Goal: Information Seeking & Learning: Learn about a topic

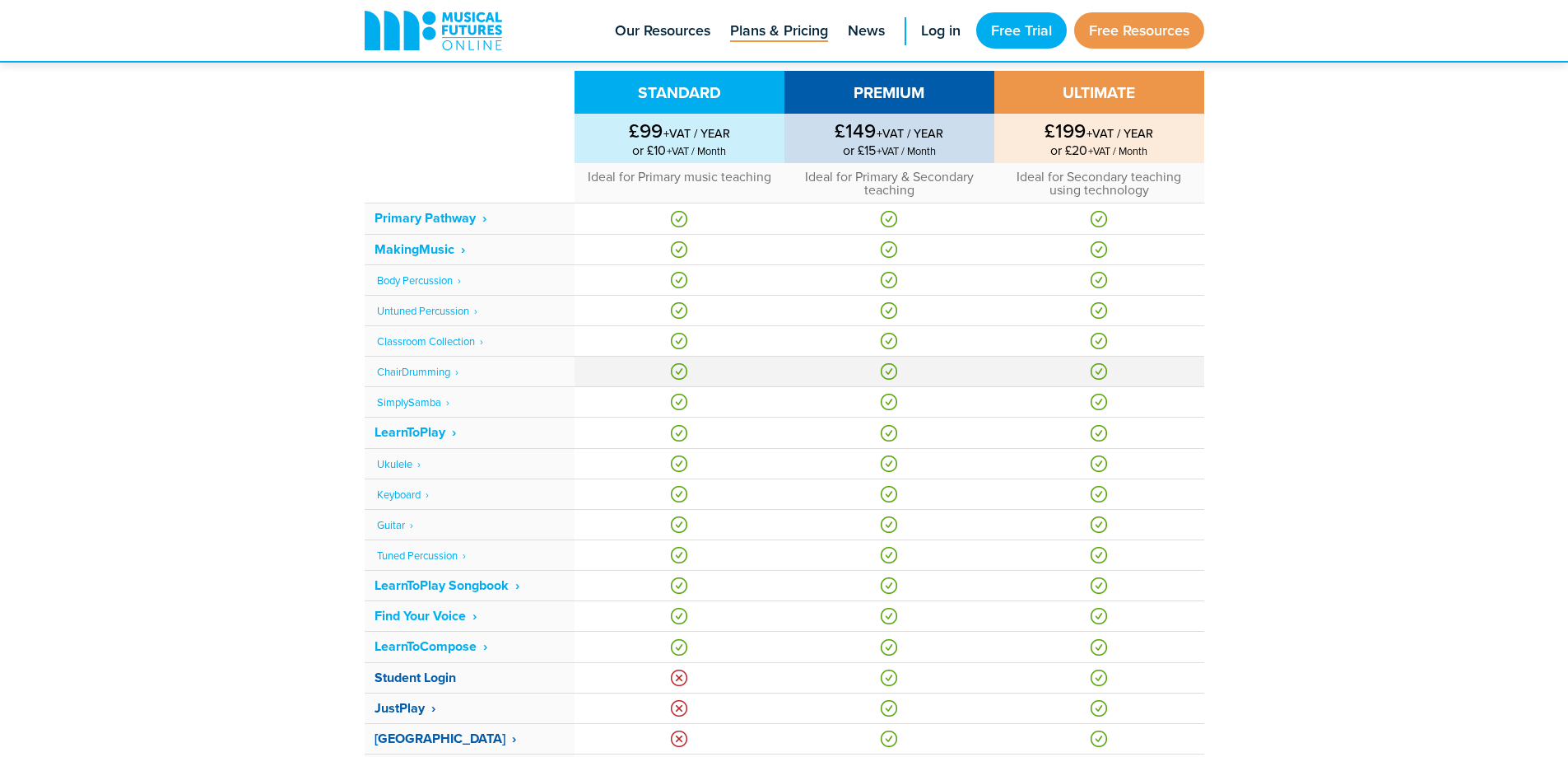
scroll to position [1153, 0]
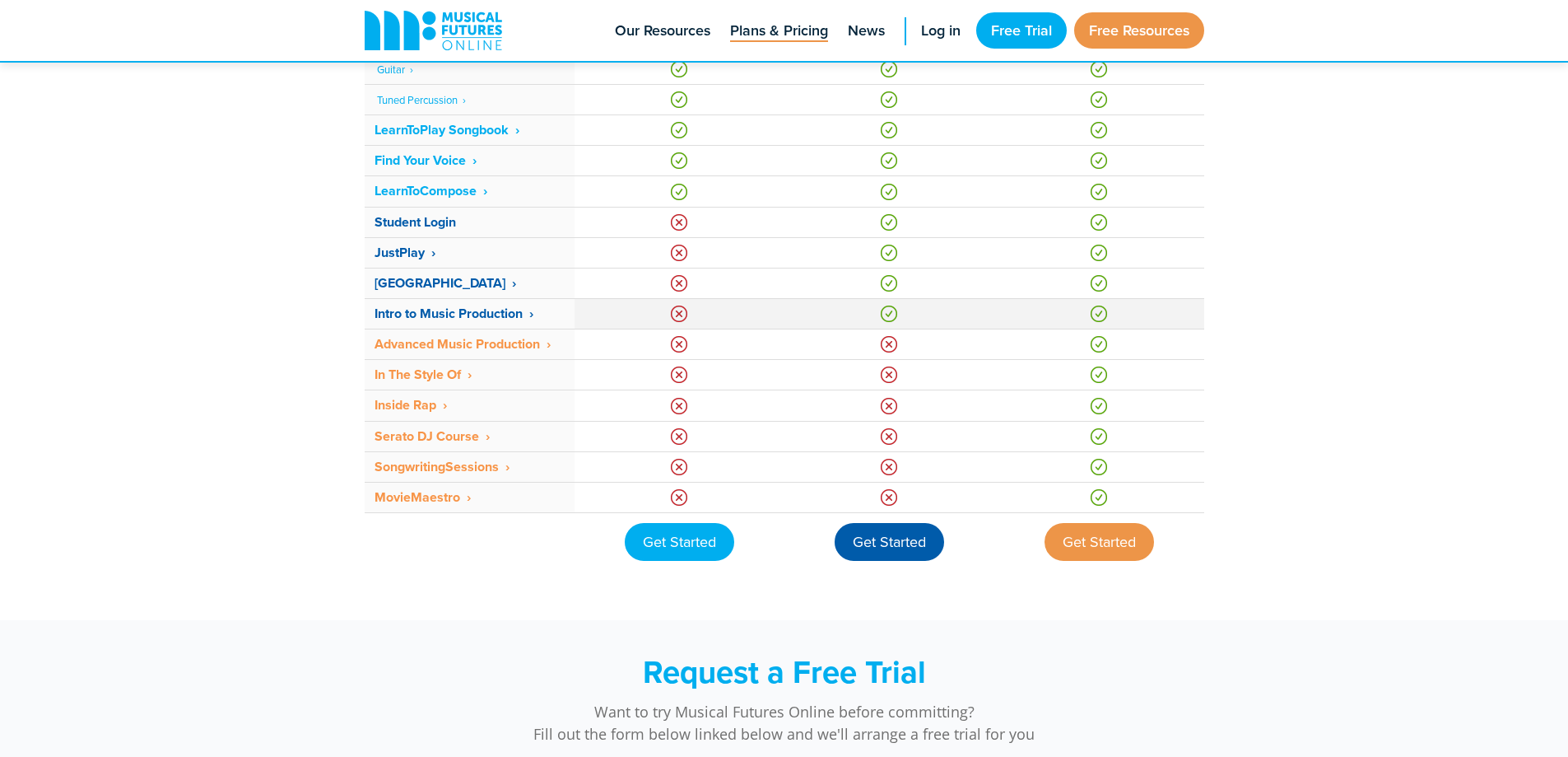
click at [404, 304] on strong "Intro to Music Production ‎ ›" at bounding box center [454, 313] width 159 height 19
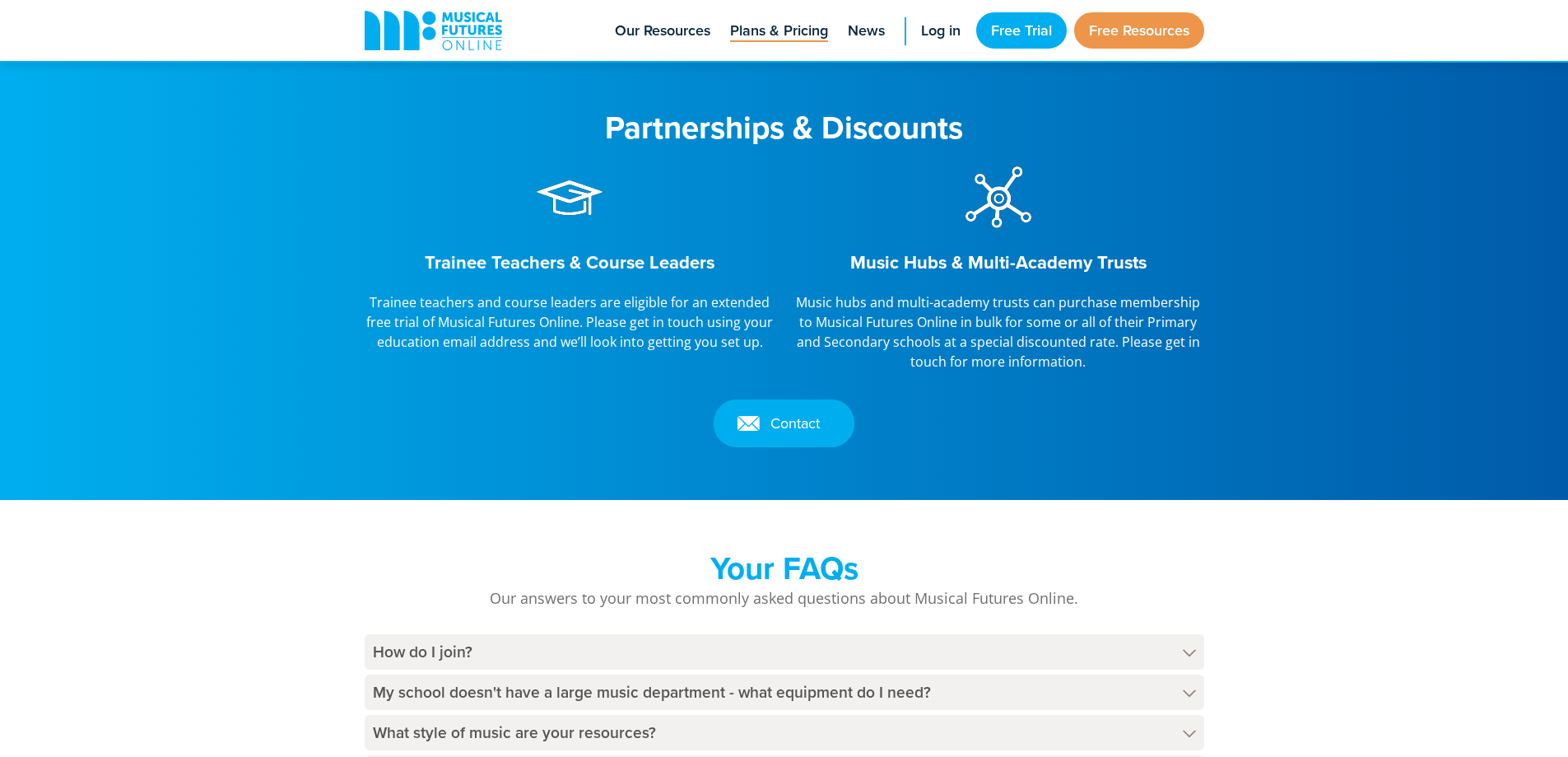
scroll to position [2133, 0]
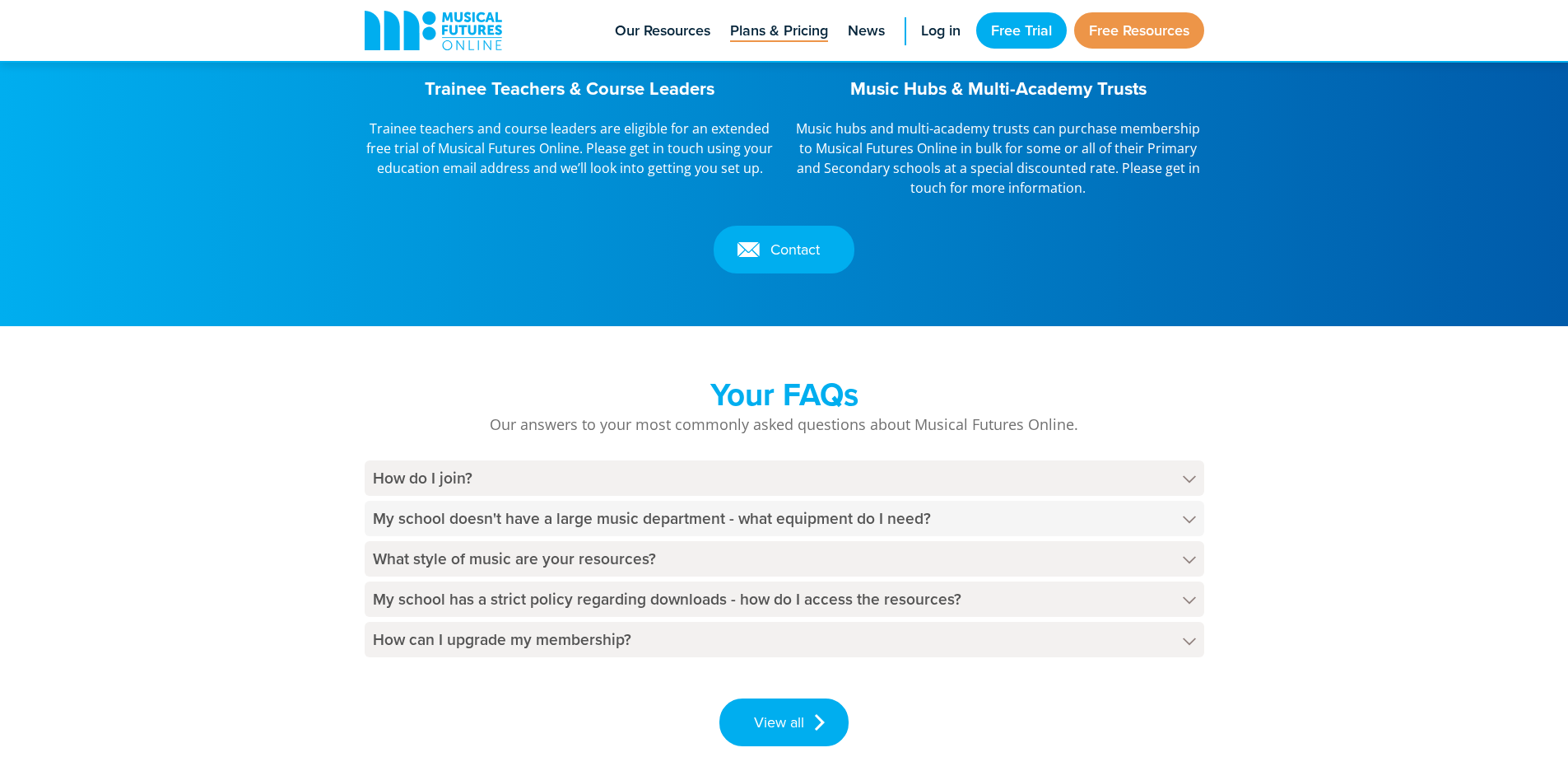
click at [777, 512] on h4 "My school doesn't have a large music department - what equipment do I need?" at bounding box center [784, 518] width 839 height 35
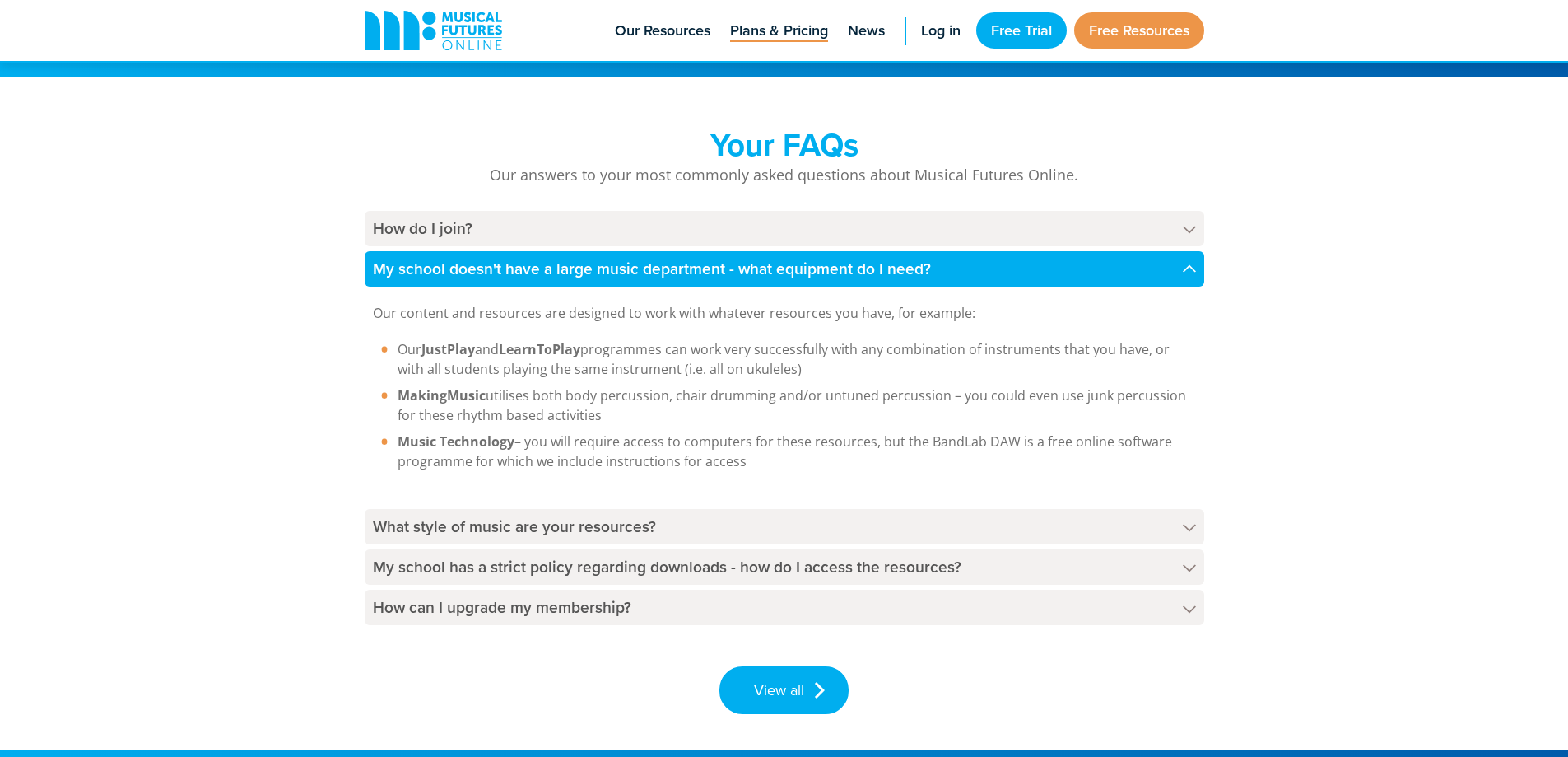
scroll to position [2462, 0]
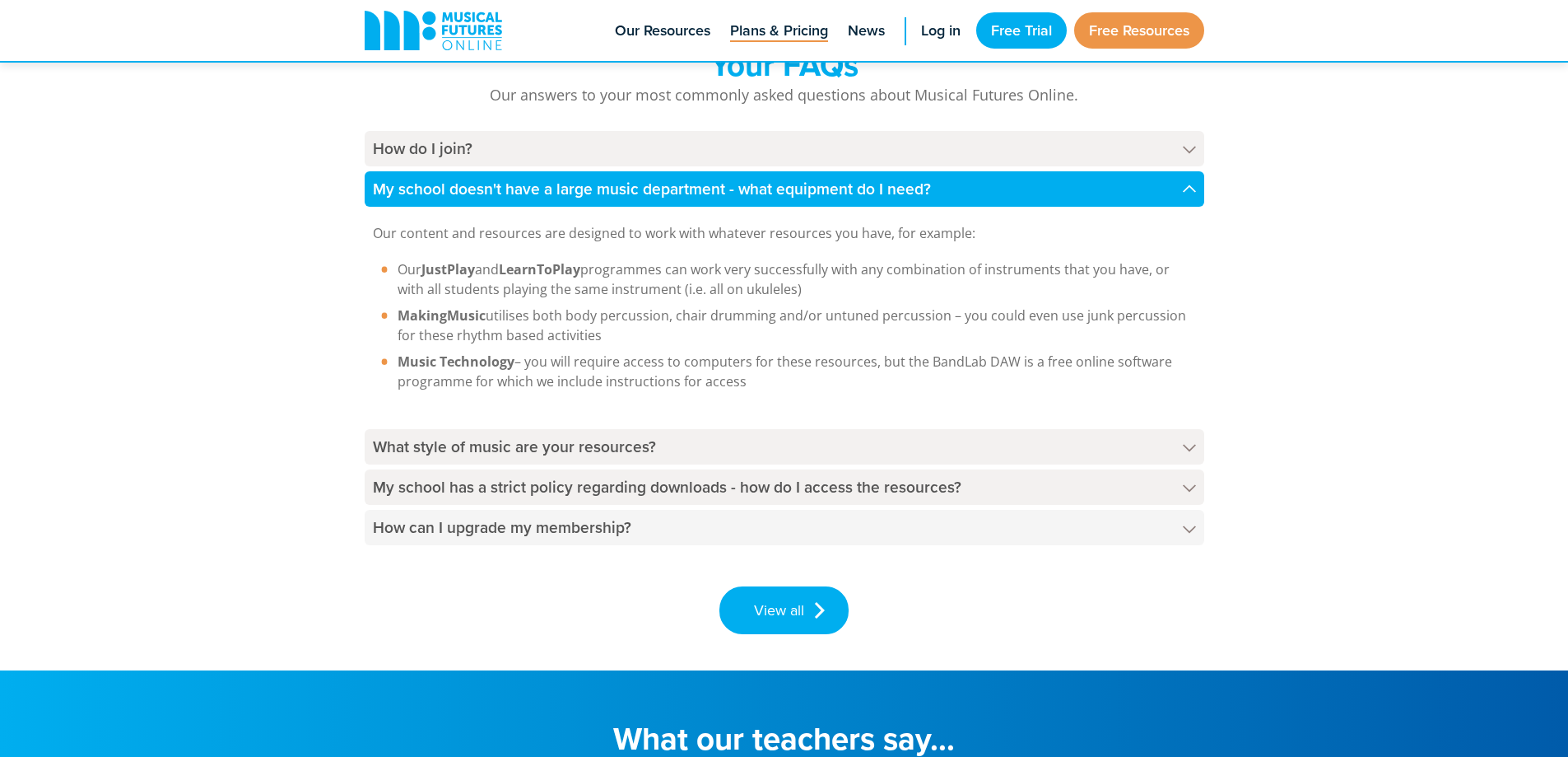
click at [1011, 531] on h4 "How can I upgrade my membership?" at bounding box center [784, 527] width 839 height 35
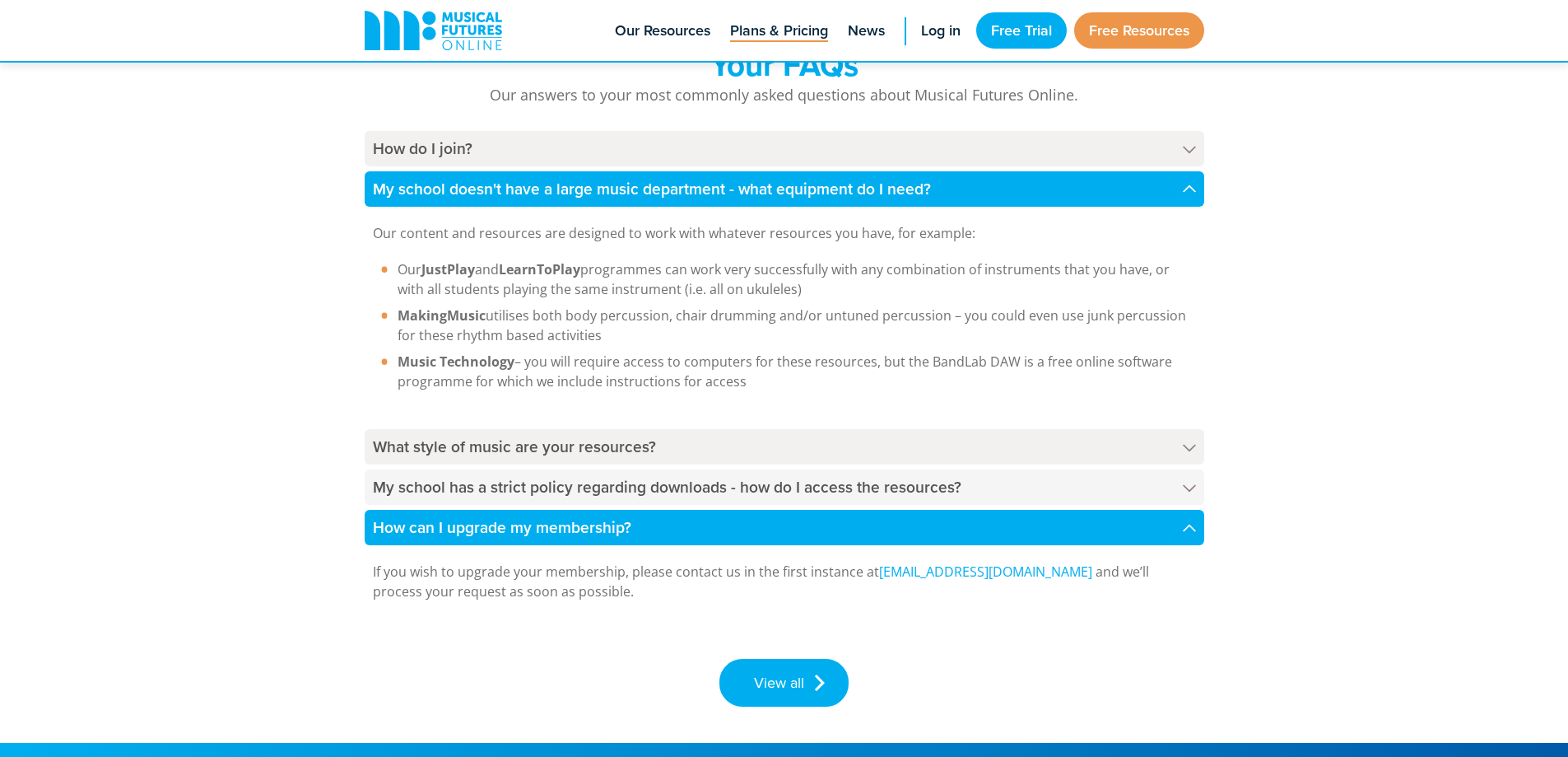
click at [1004, 496] on h4 "My school has a strict policy regarding downloads - how do I access the resourc…" at bounding box center [784, 486] width 839 height 35
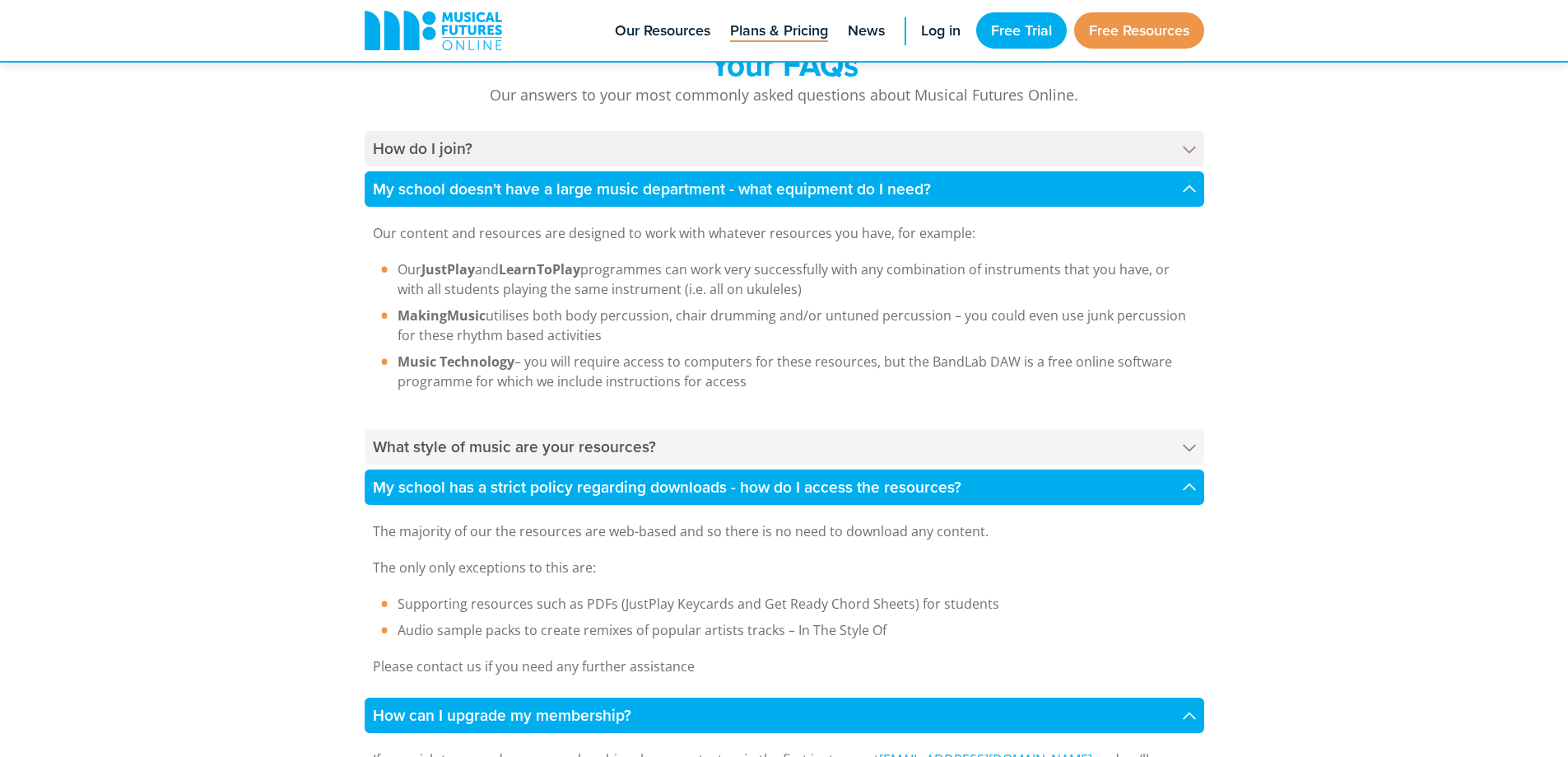
click at [1027, 455] on h4 "What style of music are your resources?" at bounding box center [784, 446] width 839 height 35
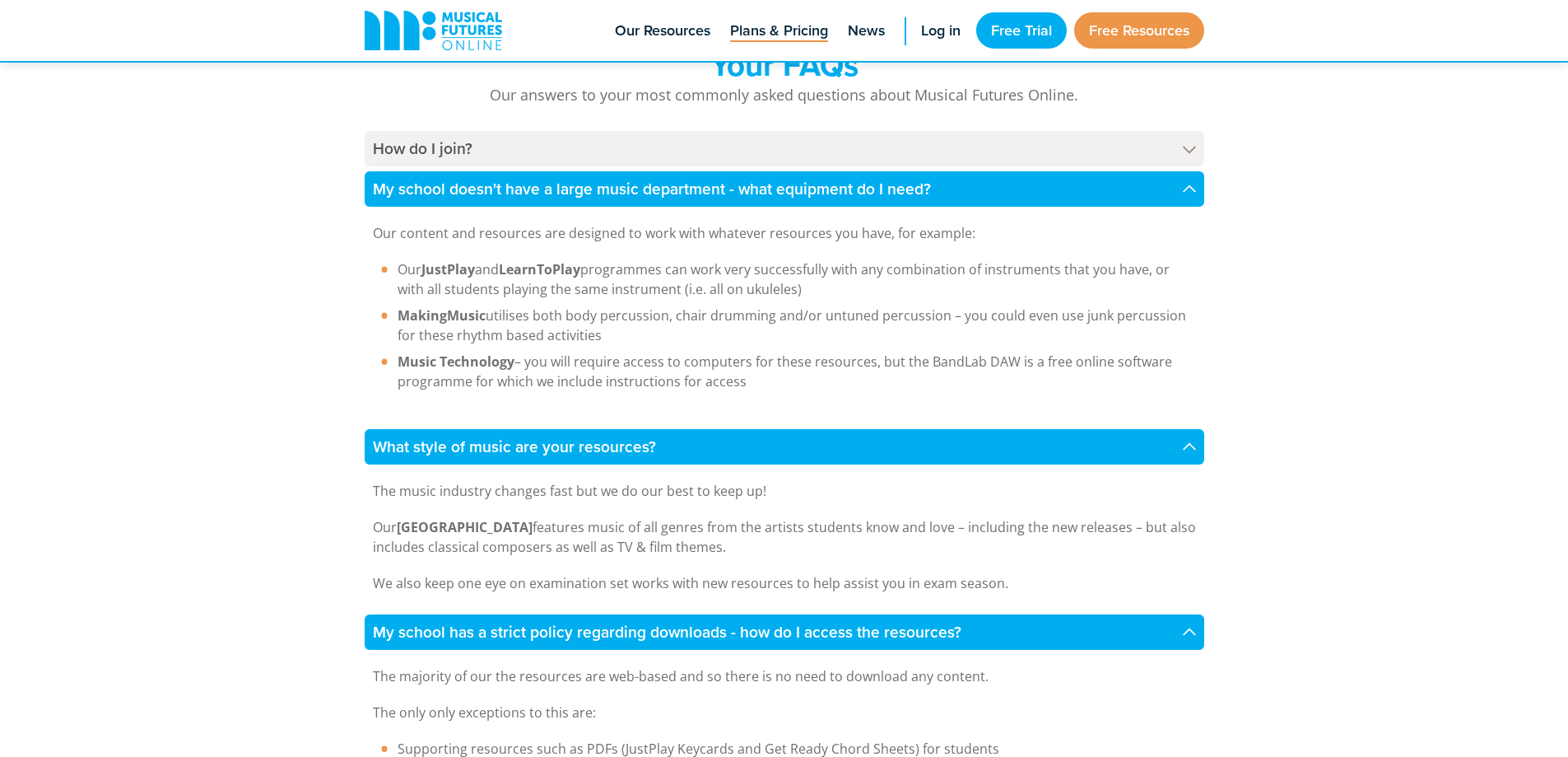
click at [1027, 455] on h4 "What style of music are your resources?" at bounding box center [784, 446] width 839 height 35
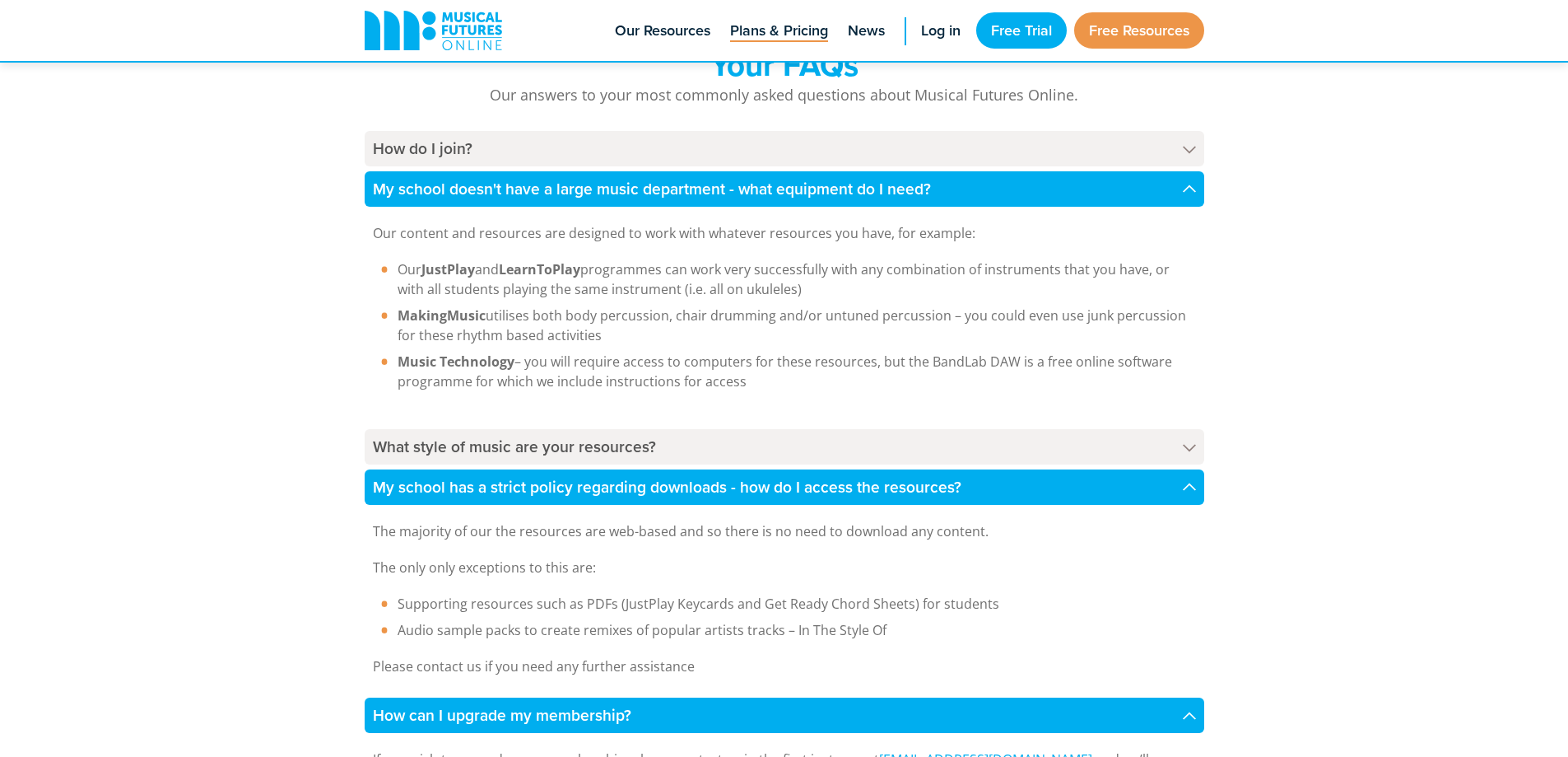
click at [1012, 480] on h4 "My school has a strict policy regarding downloads - how do I access the resourc…" at bounding box center [784, 486] width 839 height 35
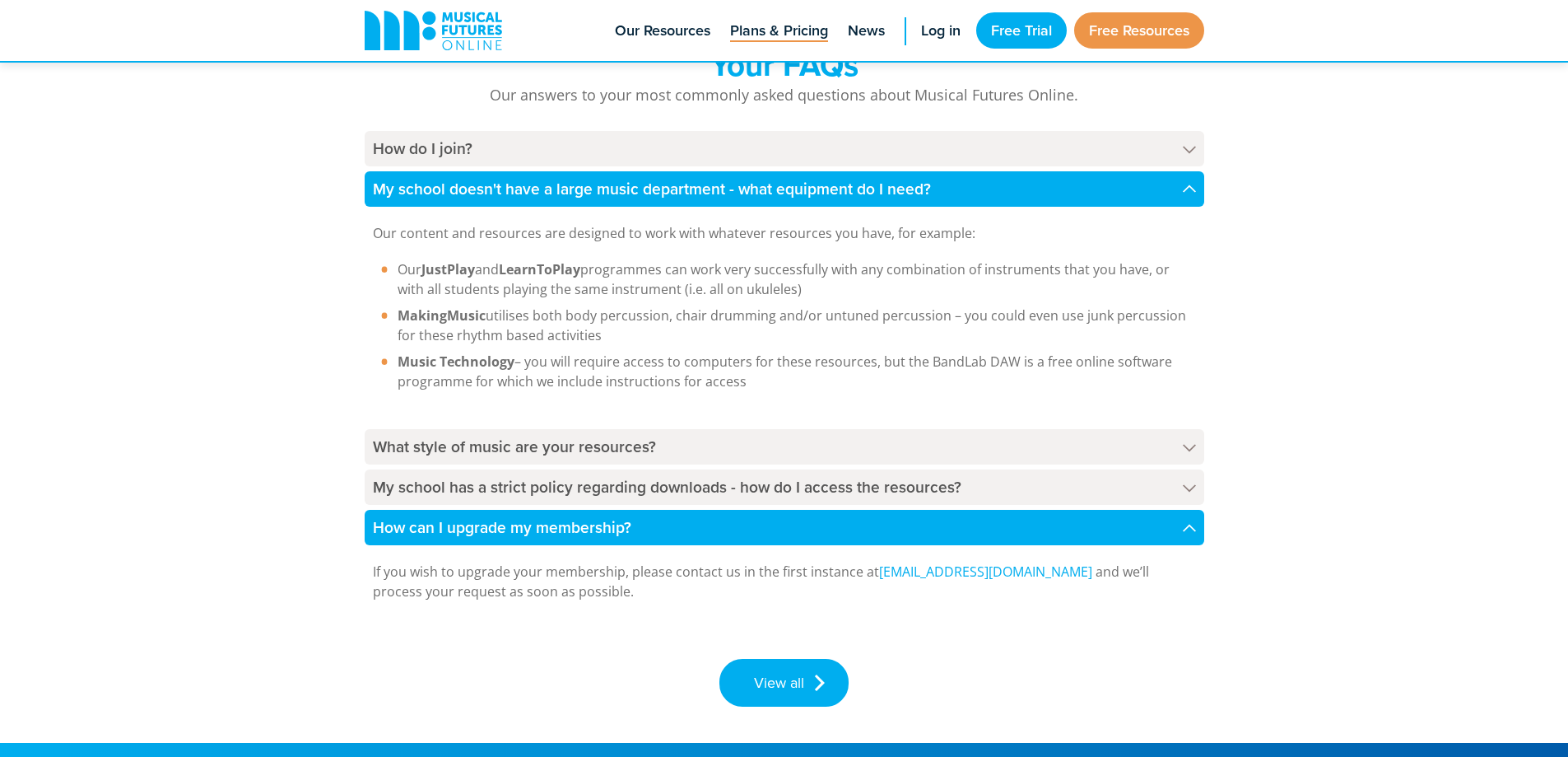
click at [965, 537] on h4 "How can I upgrade my membership?" at bounding box center [784, 527] width 839 height 35
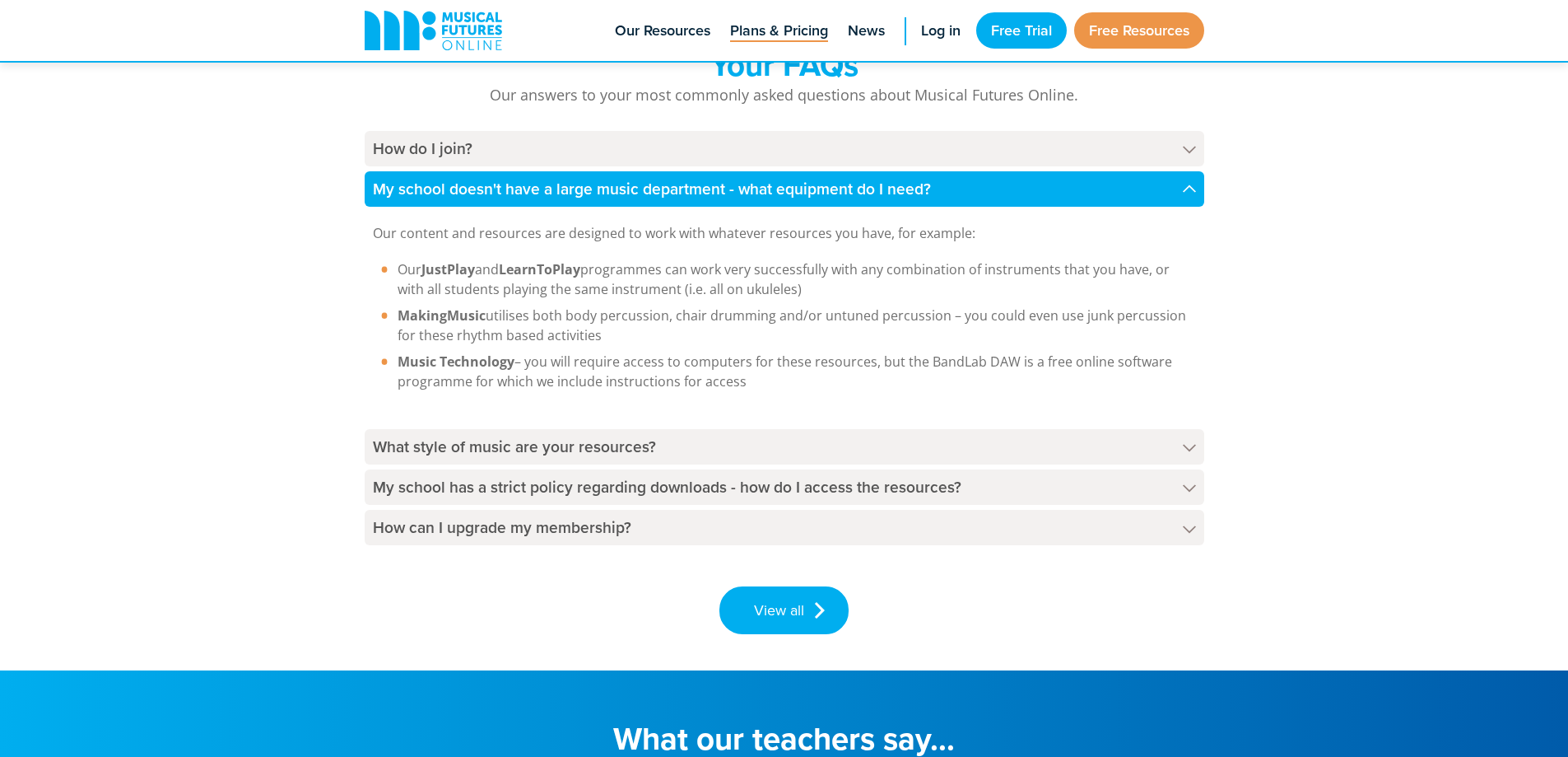
click at [994, 196] on h4 "My school doesn't have a large music department - what equipment do I need?" at bounding box center [784, 189] width 839 height 35
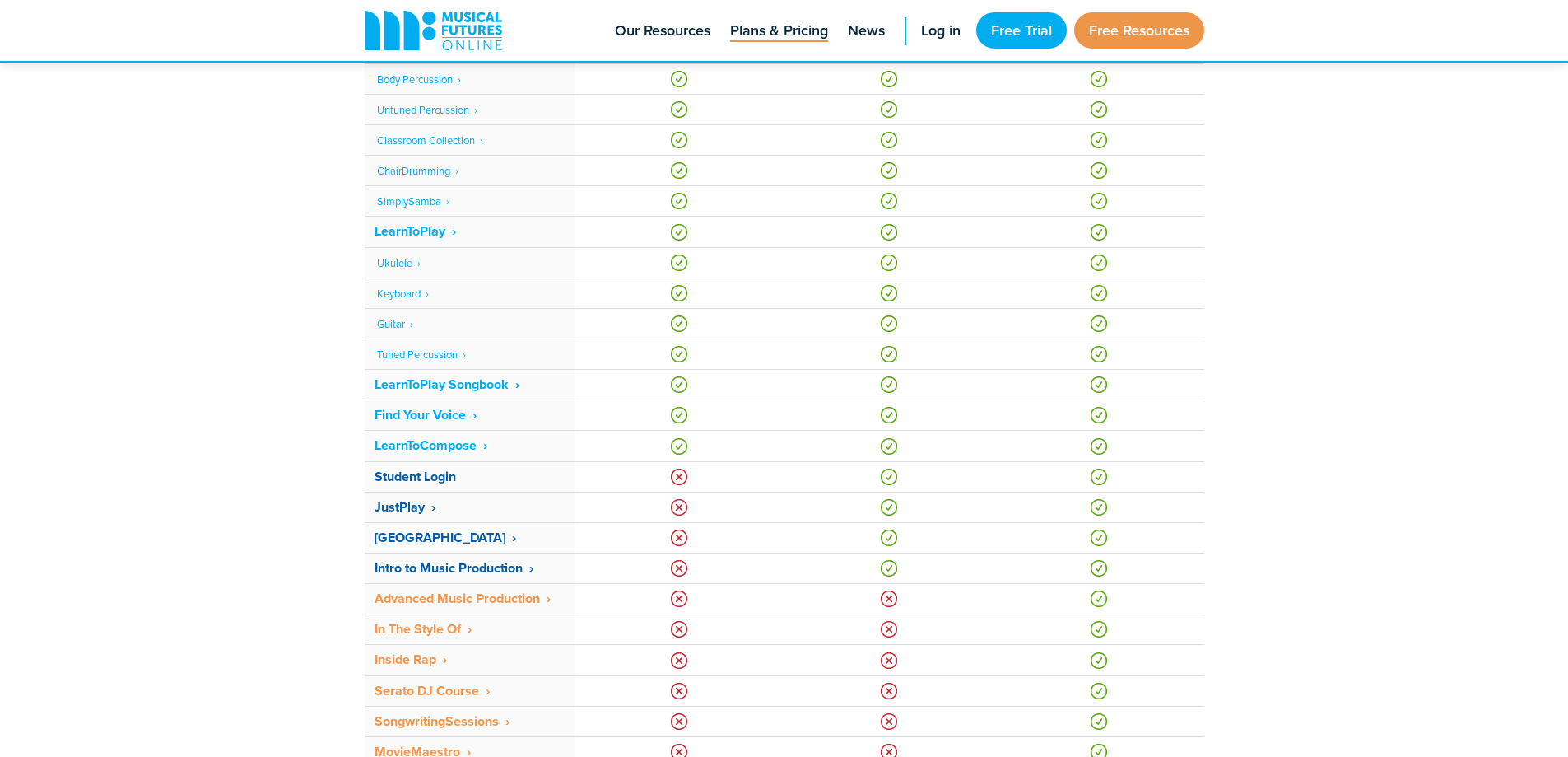
scroll to position [898, 0]
